Goal: Transaction & Acquisition: Purchase product/service

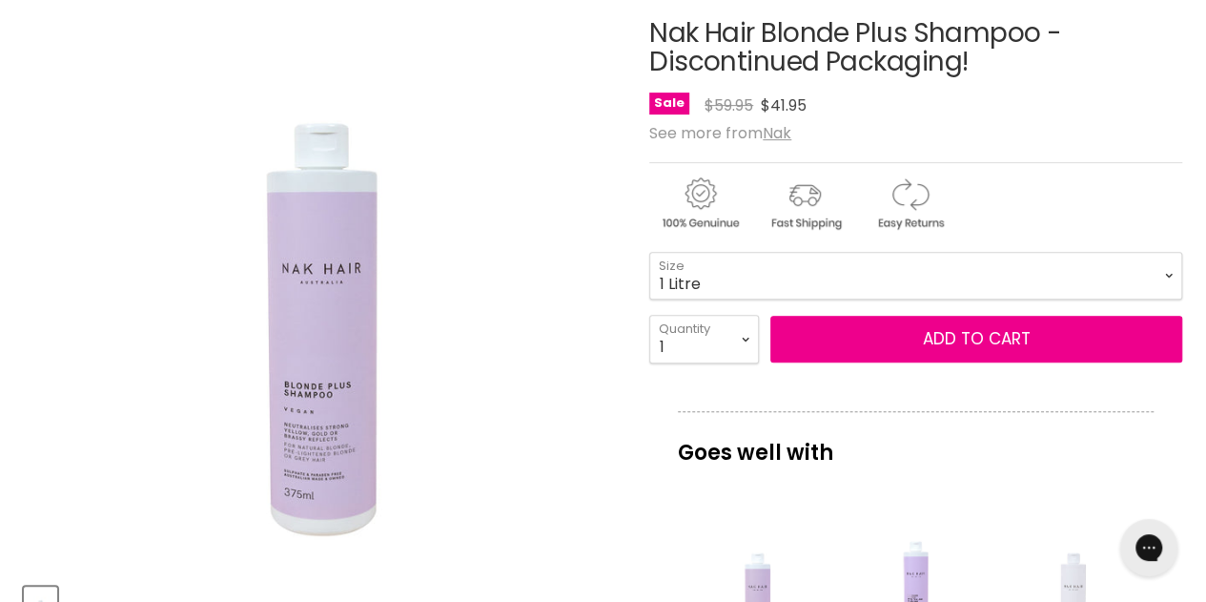
scroll to position [278, 0]
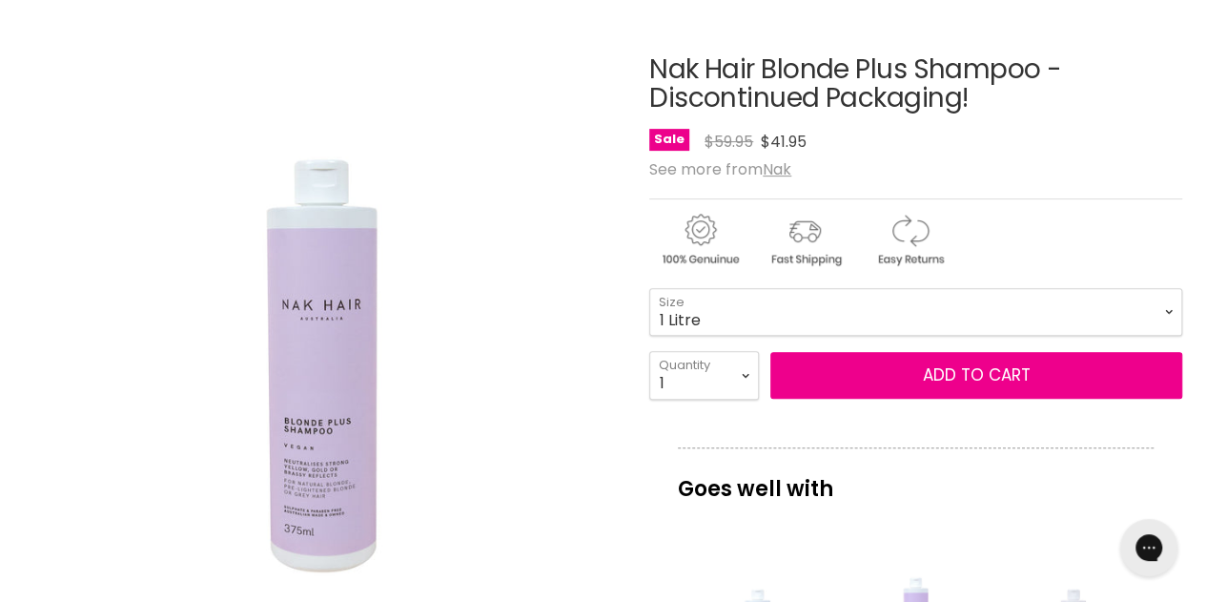
click at [1205, 156] on html "Skip to content HAIR & BEAUTY TRADE SUPPLY | GET TRADE ACCESS HAIR & BEAUTY TRA…" at bounding box center [603, 23] width 1206 height 602
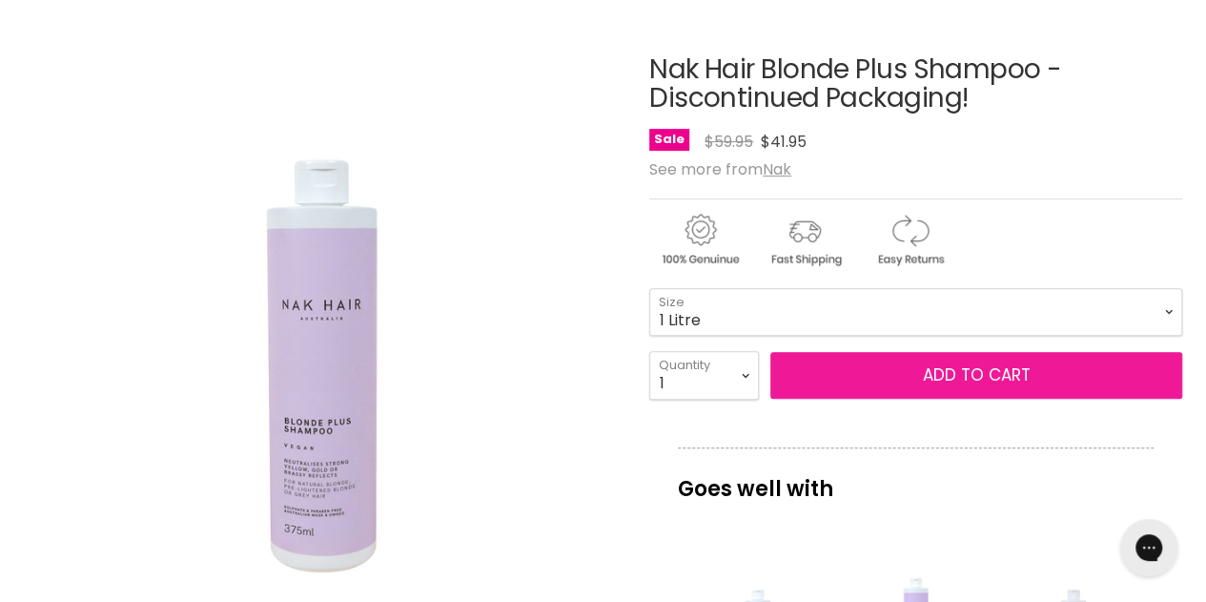
click at [940, 375] on span "Add to cart" at bounding box center [977, 374] width 108 height 23
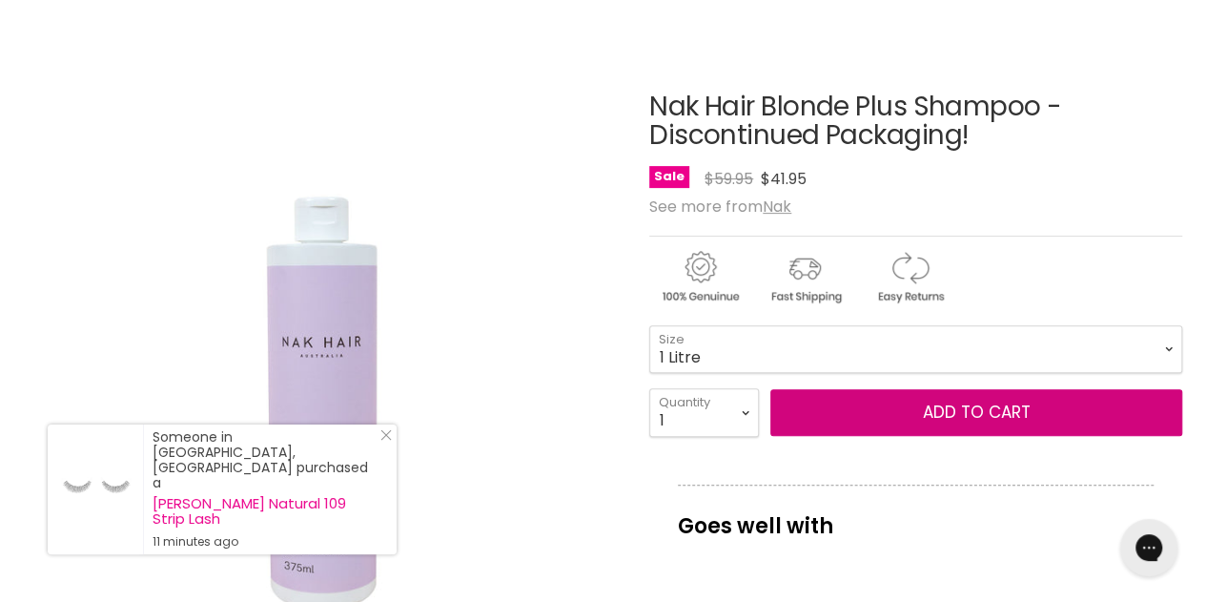
scroll to position [248, 0]
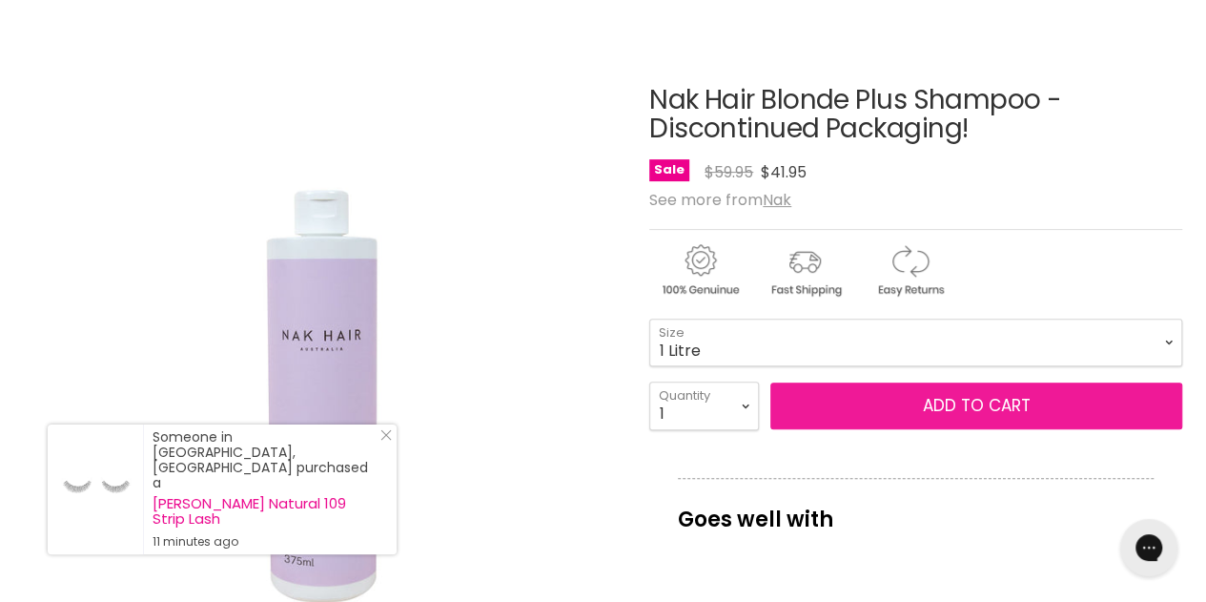
click at [976, 403] on span "Add to cart" at bounding box center [977, 405] width 108 height 23
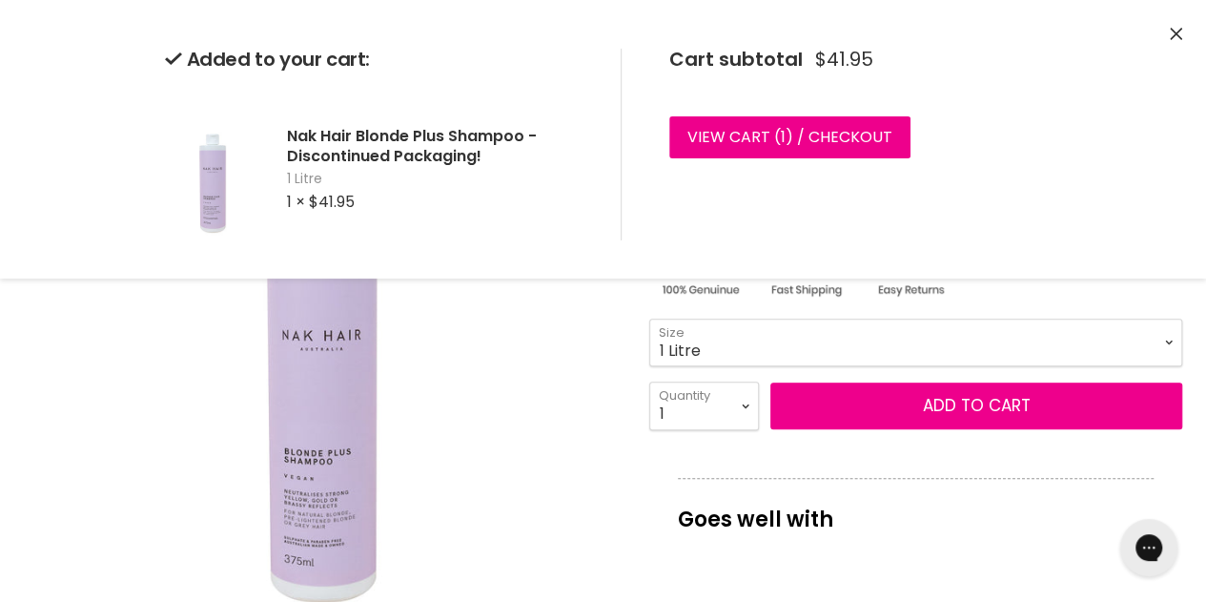
scroll to position [0, 0]
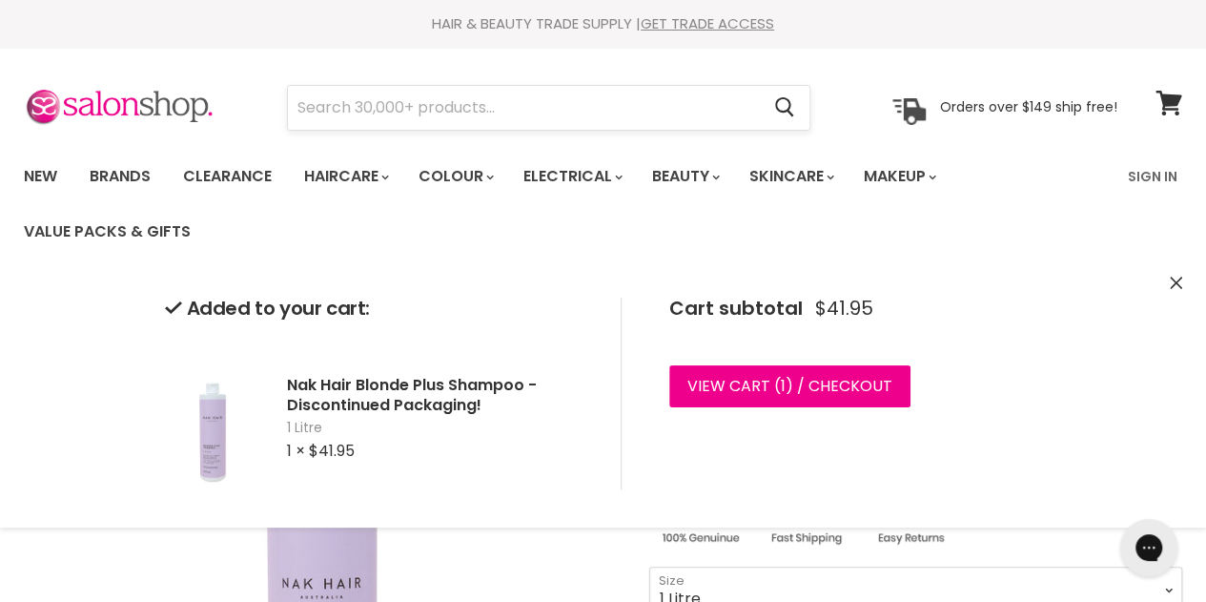
click at [309, 112] on input "Search" at bounding box center [523, 108] width 471 height 44
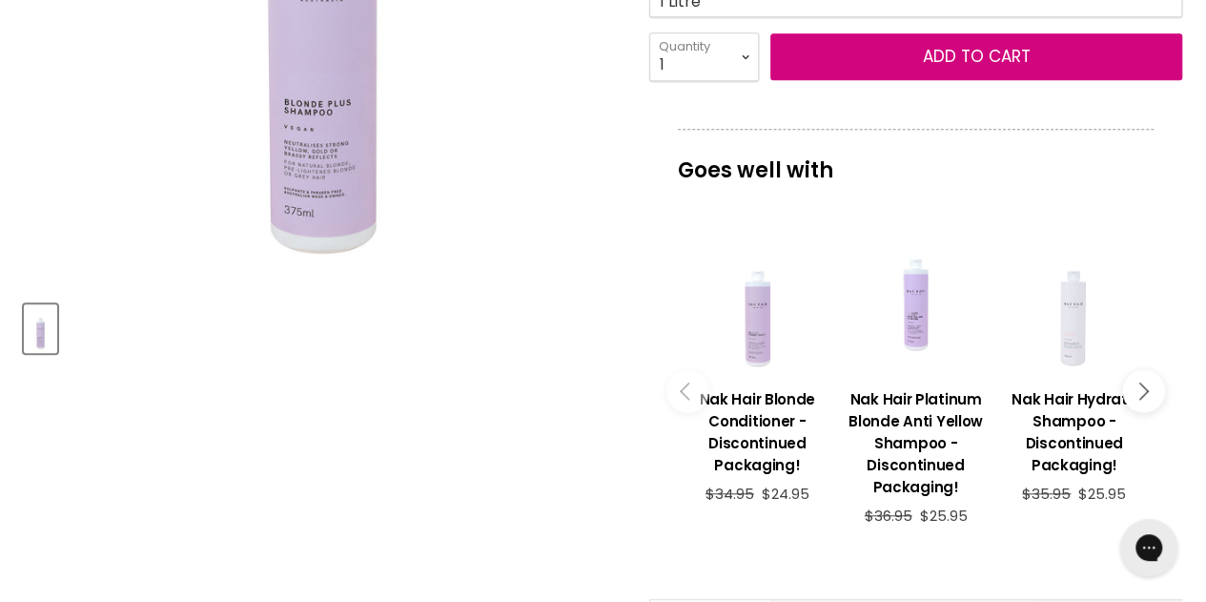
scroll to position [629, 0]
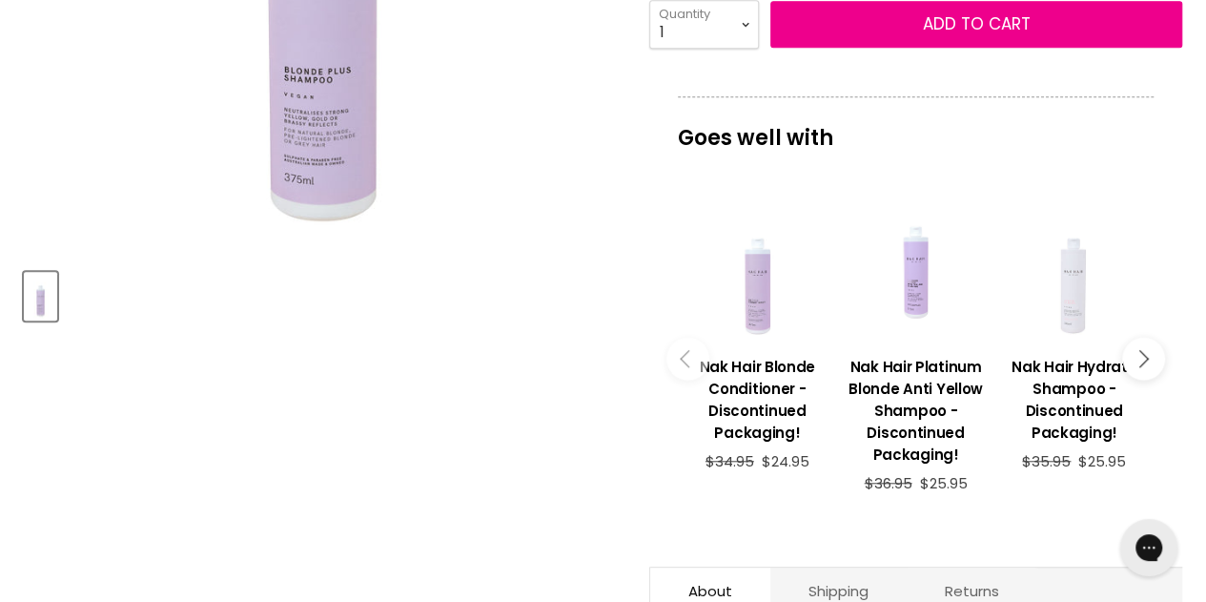
click at [685, 350] on icon "Main content" at bounding box center [688, 358] width 17 height 17
click at [1140, 358] on icon "Main content" at bounding box center [1139, 358] width 17 height 17
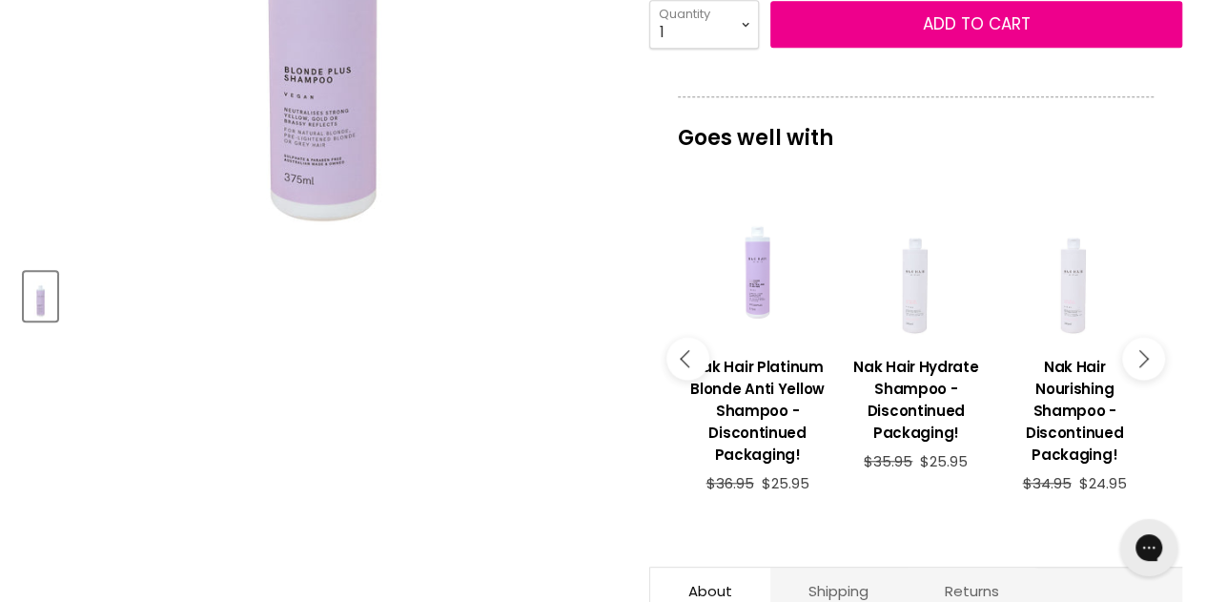
click at [1140, 358] on icon "Main content" at bounding box center [1139, 358] width 17 height 17
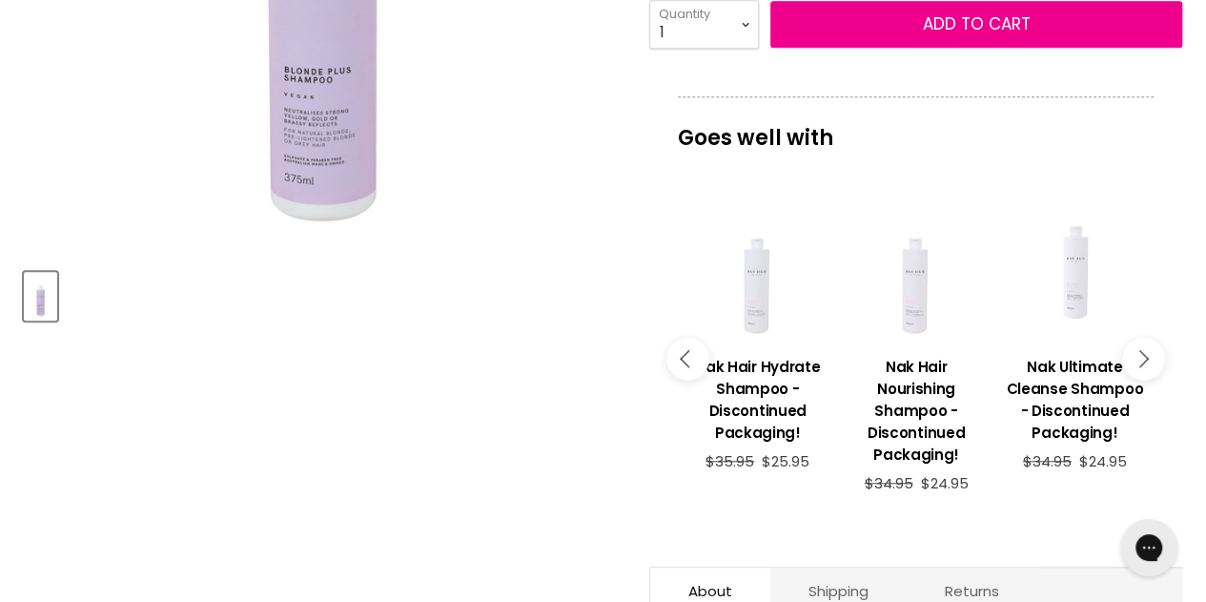
scroll to position [0, 0]
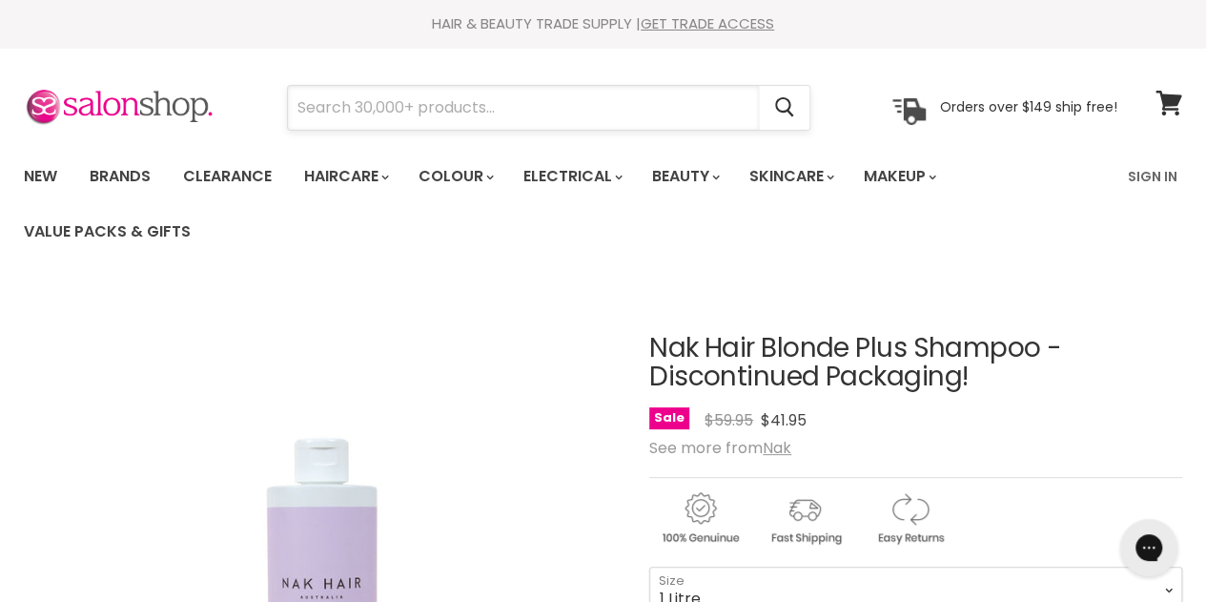
click at [319, 111] on input "Search" at bounding box center [523, 108] width 471 height 44
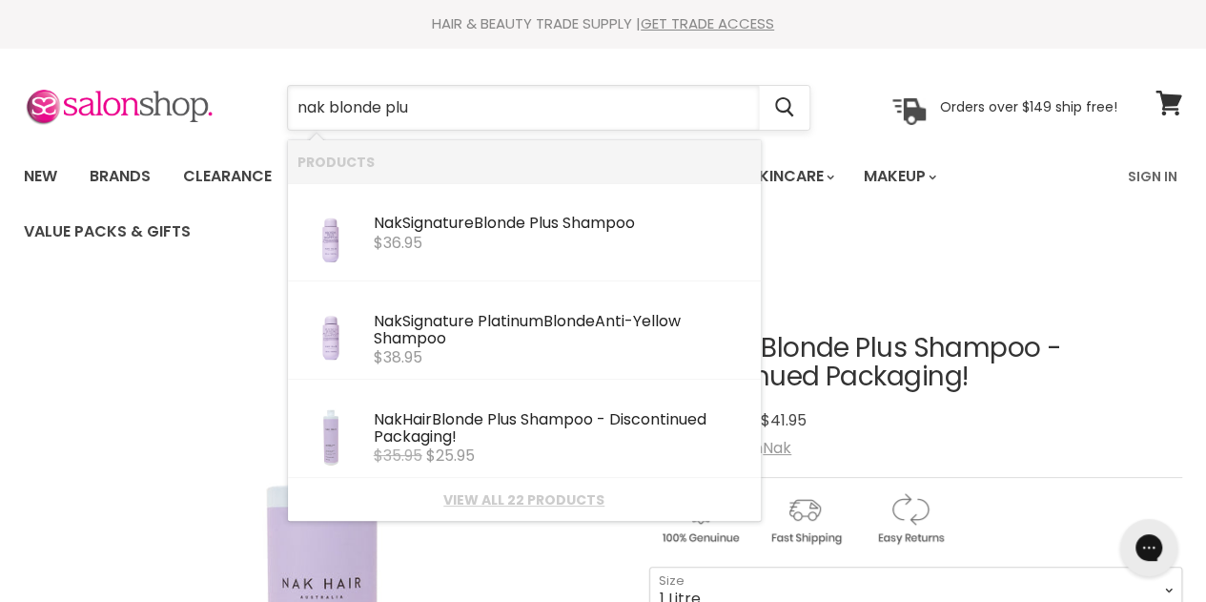
type input "nak blonde plus"
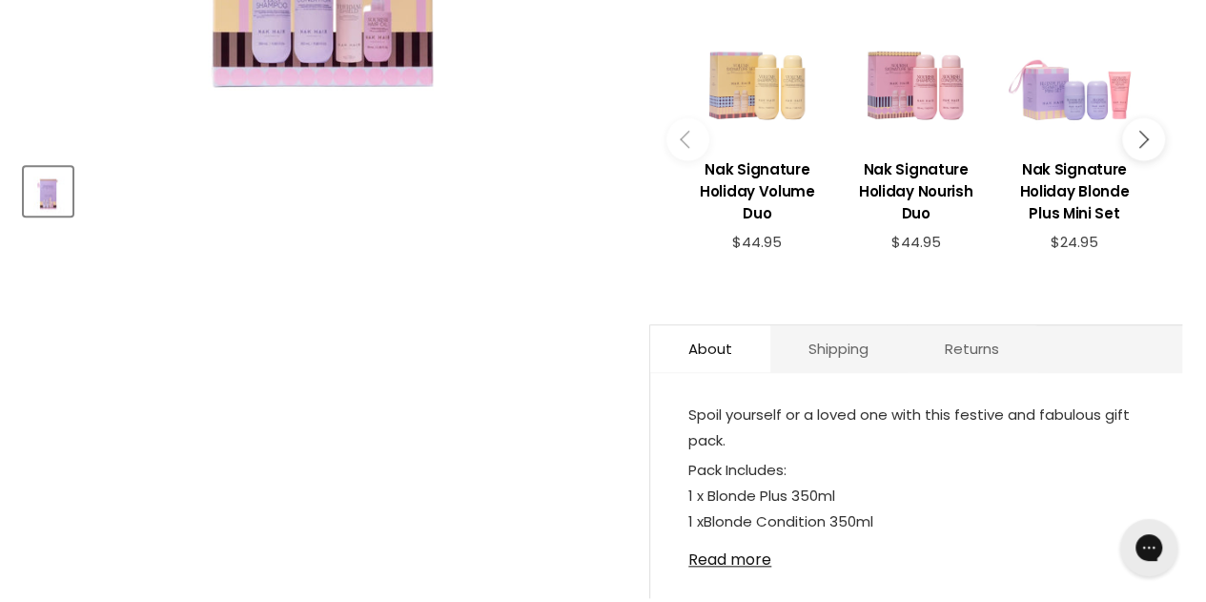
scroll to position [760, 0]
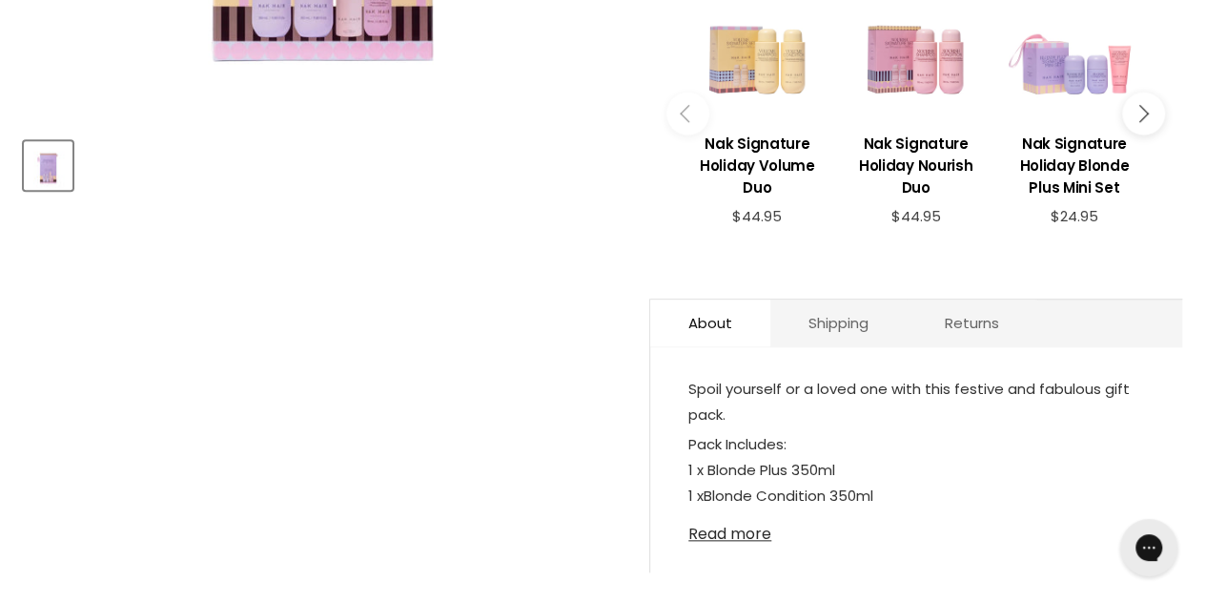
click at [719, 529] on link "Read more" at bounding box center [916, 528] width 456 height 29
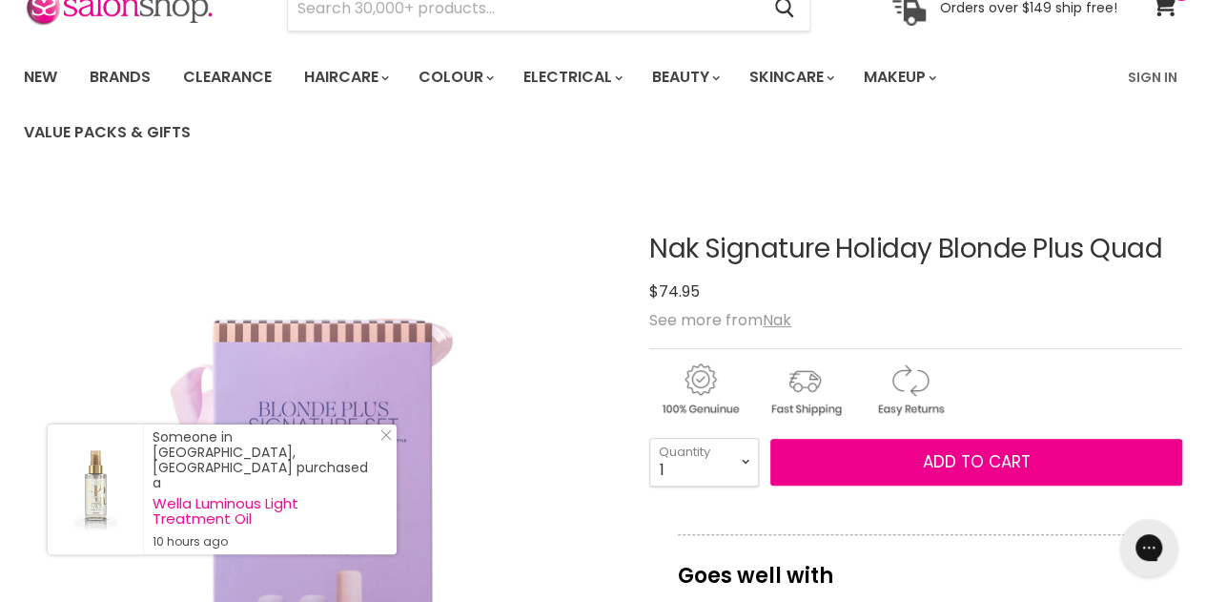
scroll to position [0, 0]
